Goal: Task Accomplishment & Management: Use online tool/utility

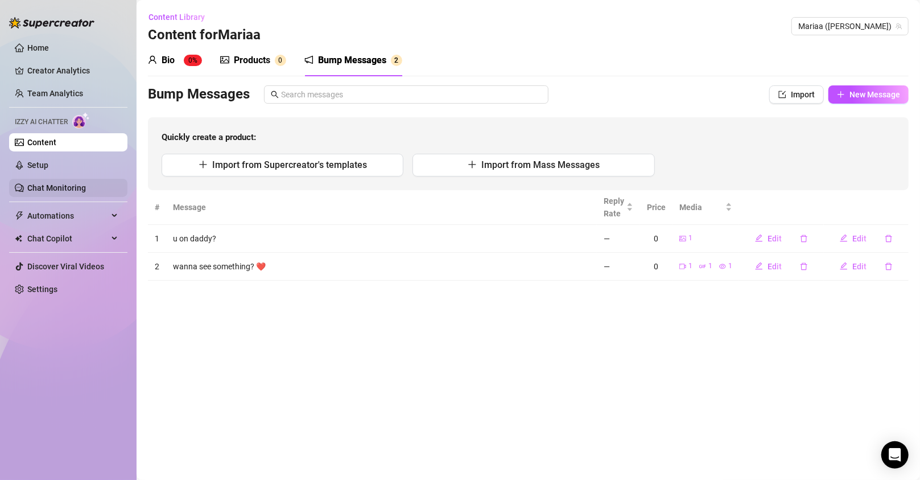
click at [66, 189] on link "Chat Monitoring" at bounding box center [56, 187] width 59 height 9
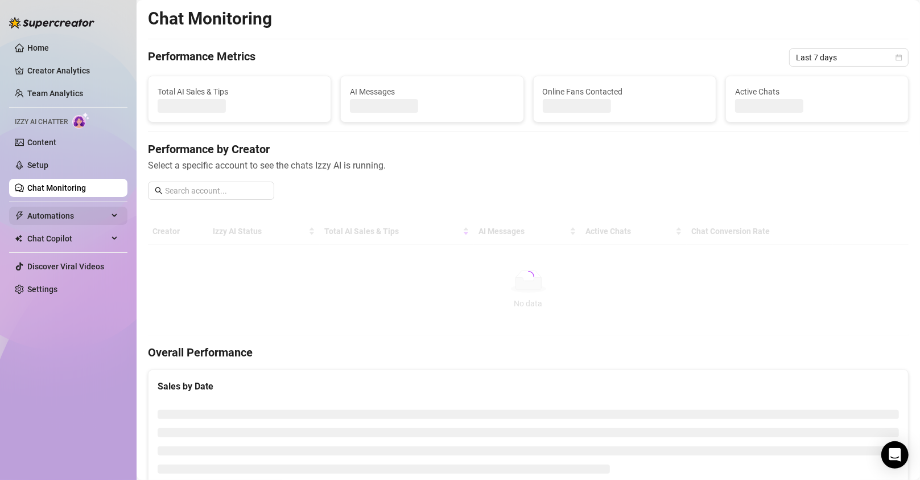
click at [65, 219] on span "Automations" at bounding box center [67, 216] width 81 height 18
